Goal: Find specific page/section: Find specific page/section

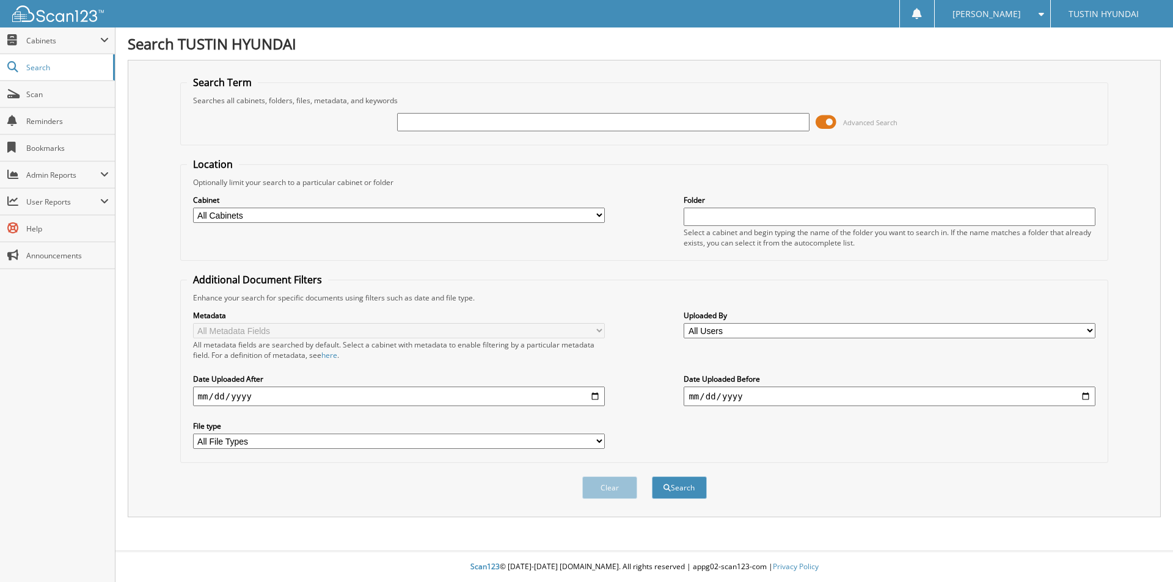
click at [454, 126] on input "text" at bounding box center [603, 122] width 412 height 18
click at [446, 123] on input "text" at bounding box center [603, 122] width 412 height 18
paste input "209617"
type input "209617"
click at [670, 495] on button "Search" at bounding box center [679, 488] width 55 height 23
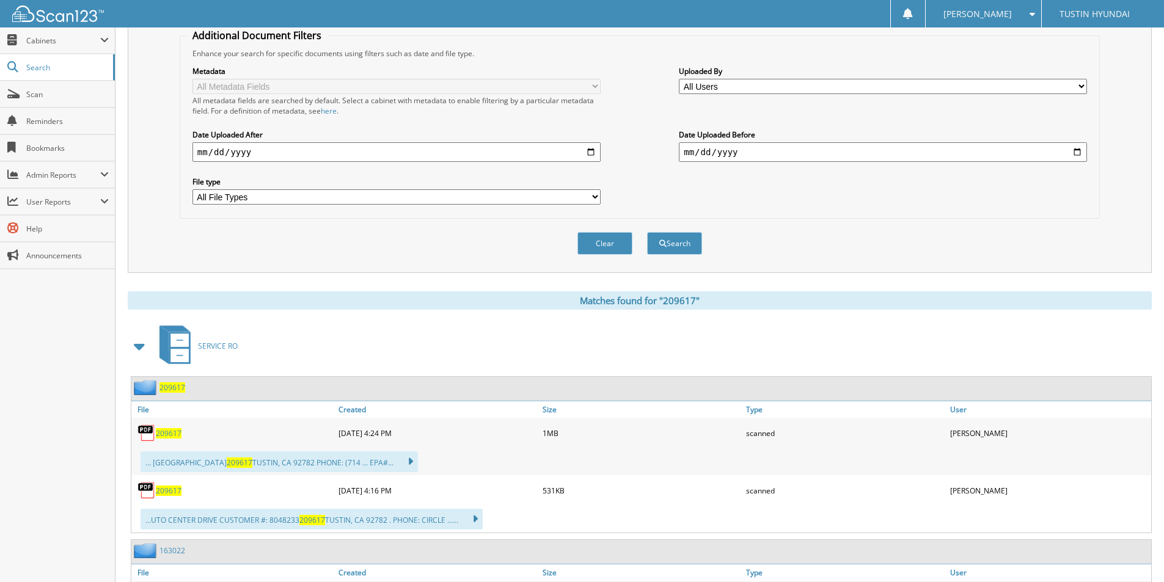
click at [166, 436] on span "209617" at bounding box center [169, 433] width 26 height 10
